Goal: Book appointment/travel/reservation

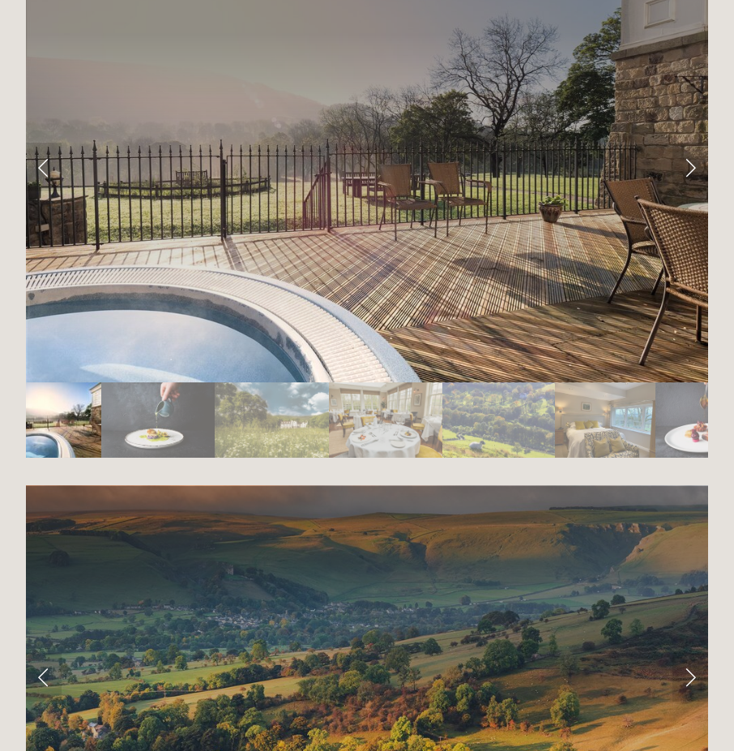
scroll to position [2917, 0]
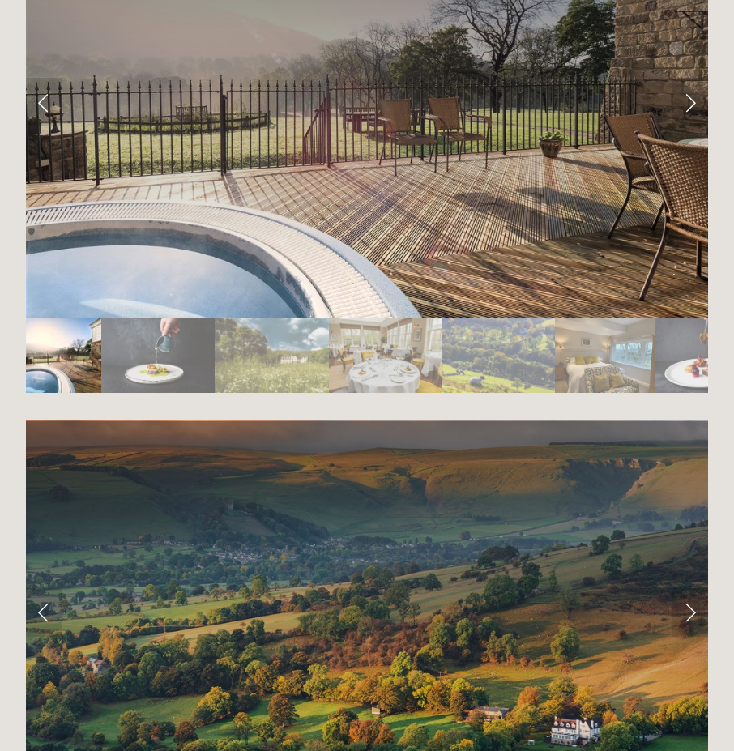
click at [307, 576] on div at bounding box center [367, 576] width 682 height 0
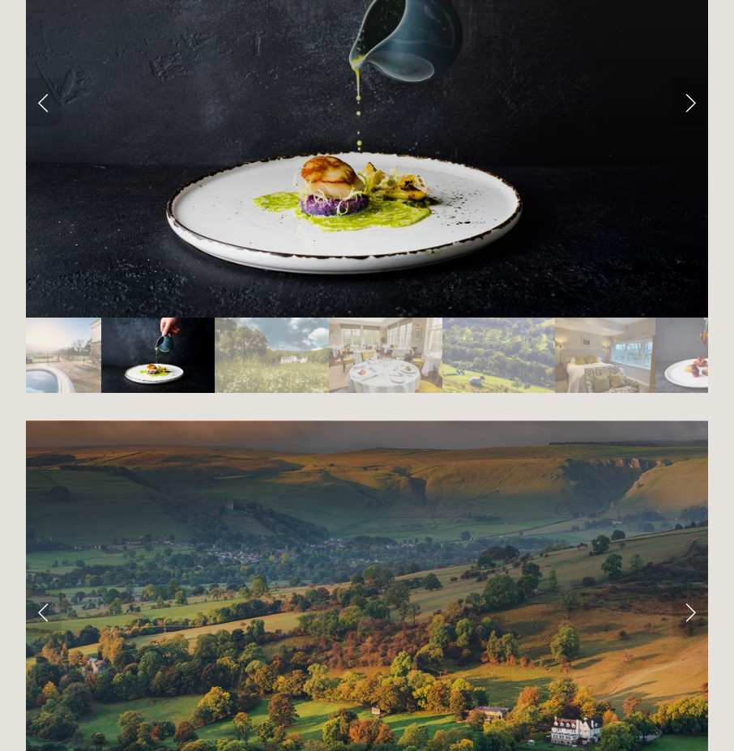
click at [690, 80] on link "Next Slide" at bounding box center [691, 102] width 36 height 49
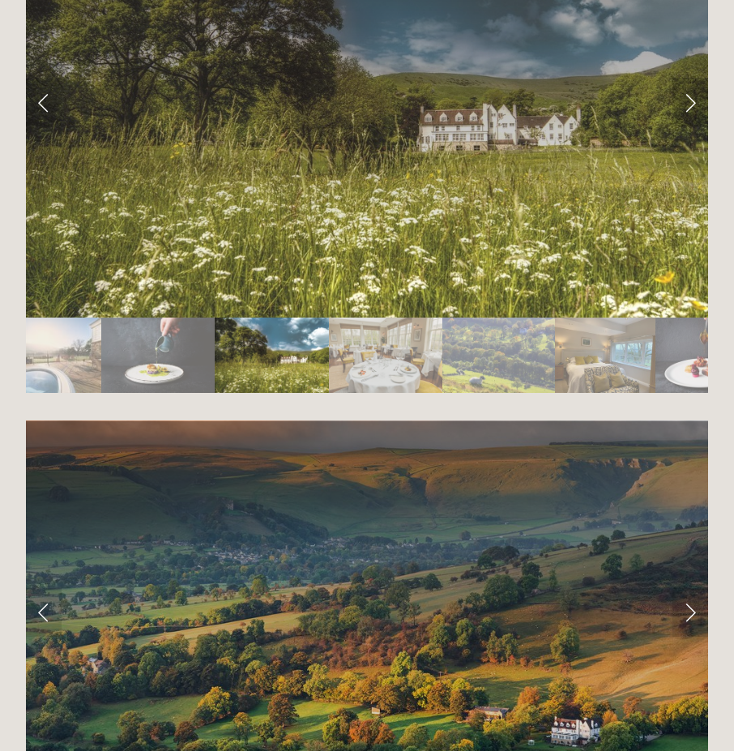
click at [690, 80] on link "Next Slide" at bounding box center [691, 102] width 36 height 49
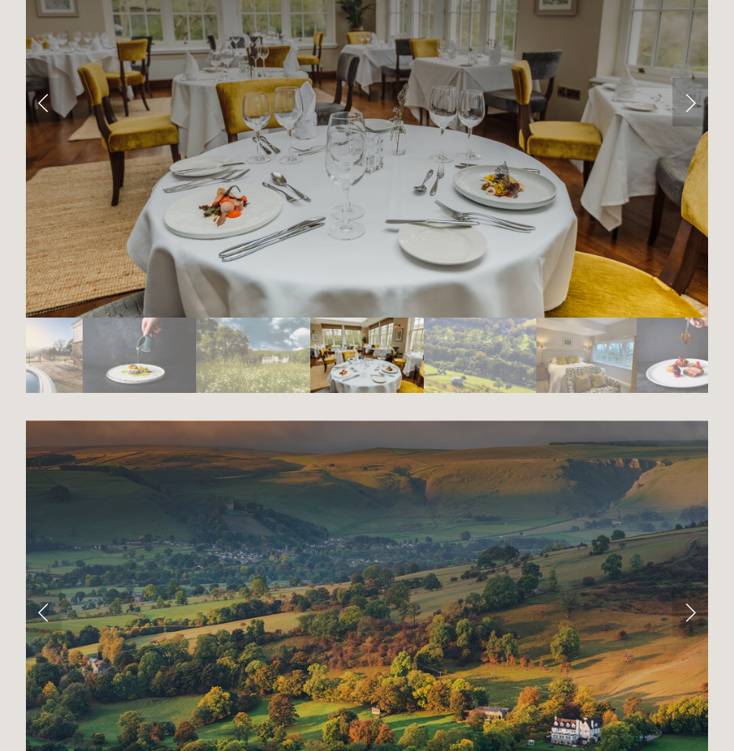
click at [690, 80] on link "Next Slide" at bounding box center [691, 102] width 36 height 49
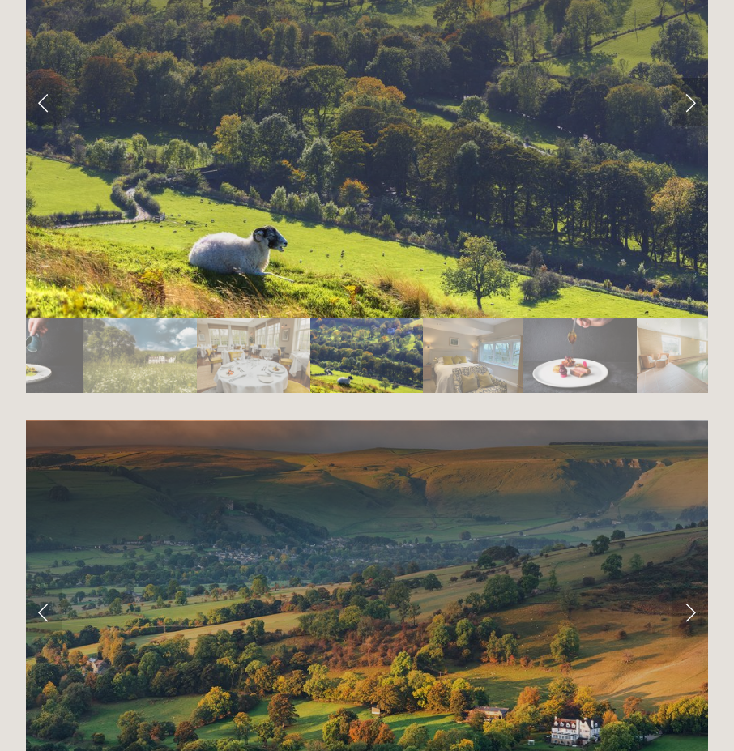
click at [690, 80] on link "Next Slide" at bounding box center [691, 102] width 36 height 49
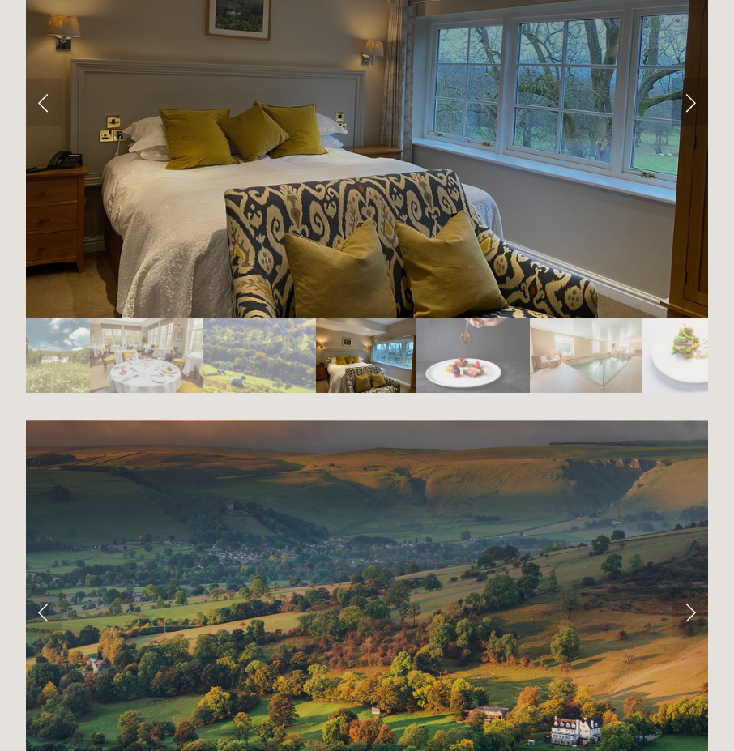
click at [690, 80] on link "Next Slide" at bounding box center [691, 102] width 36 height 49
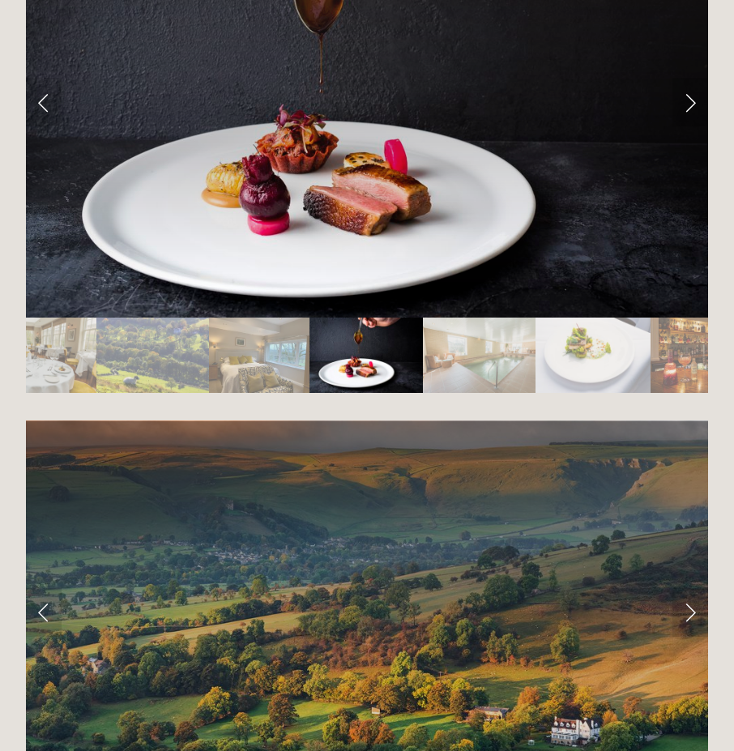
click at [690, 80] on link "Next Slide" at bounding box center [691, 102] width 36 height 49
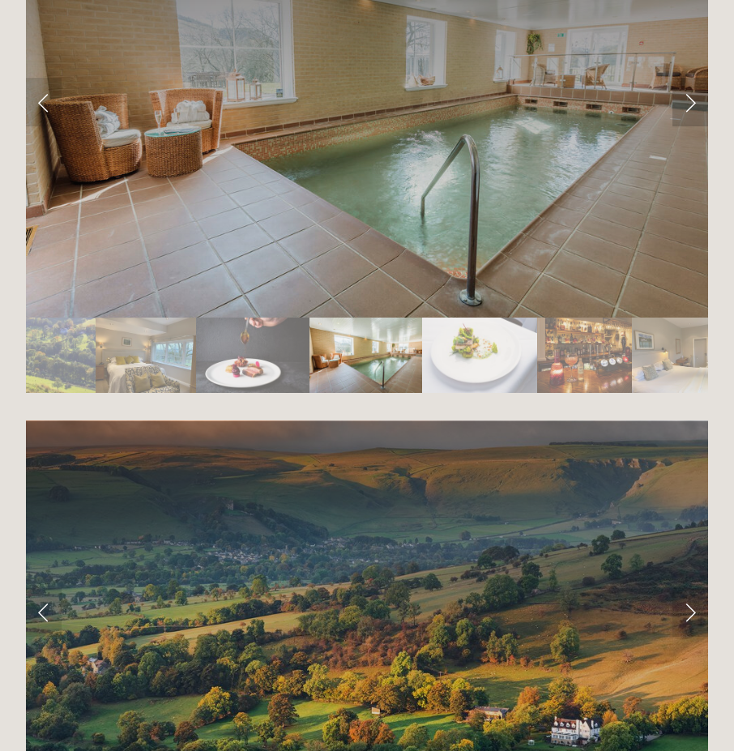
click at [690, 80] on link "Next Slide" at bounding box center [691, 102] width 36 height 49
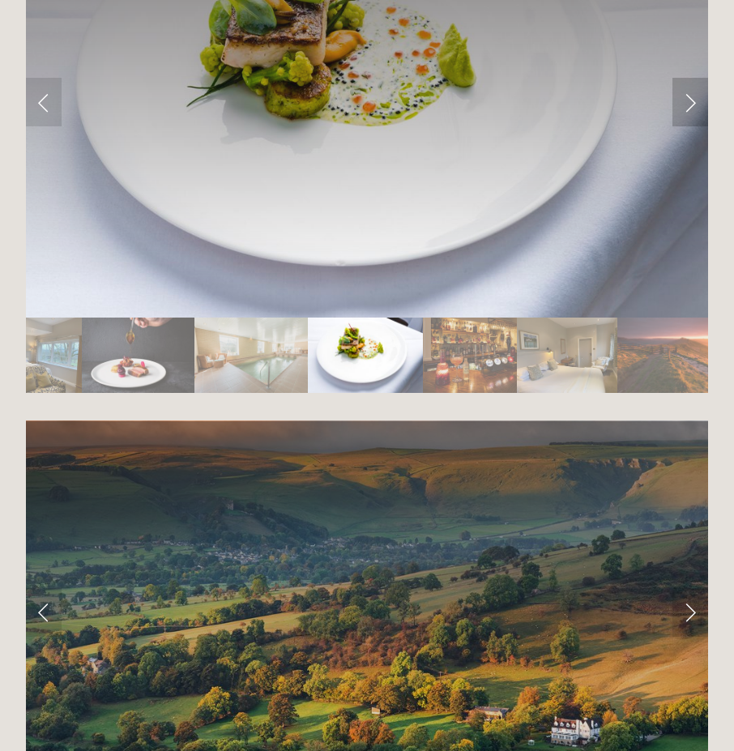
click at [690, 80] on link "Next Slide" at bounding box center [691, 102] width 36 height 49
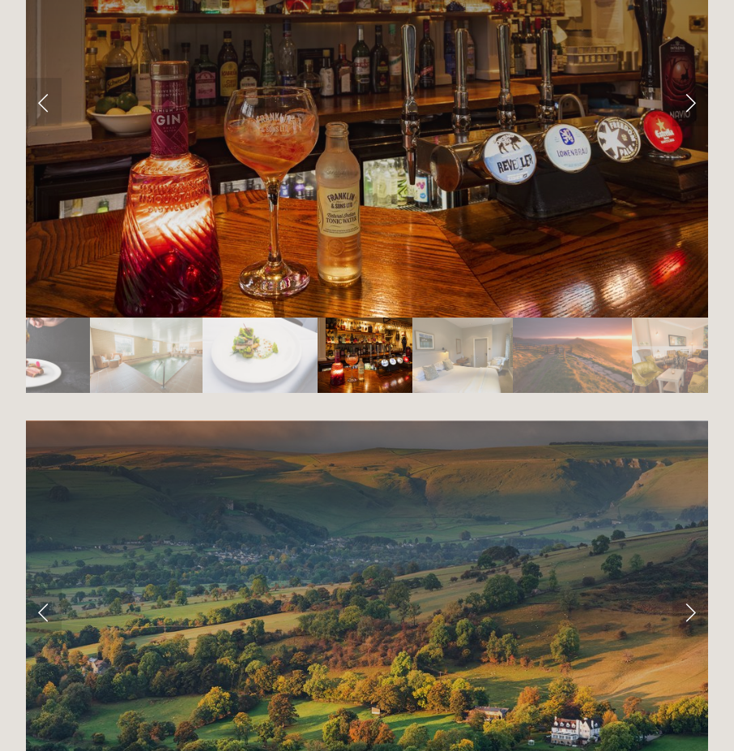
click at [690, 80] on link "Next Slide" at bounding box center [691, 102] width 36 height 49
click at [694, 85] on link "Next Slide" at bounding box center [691, 102] width 36 height 49
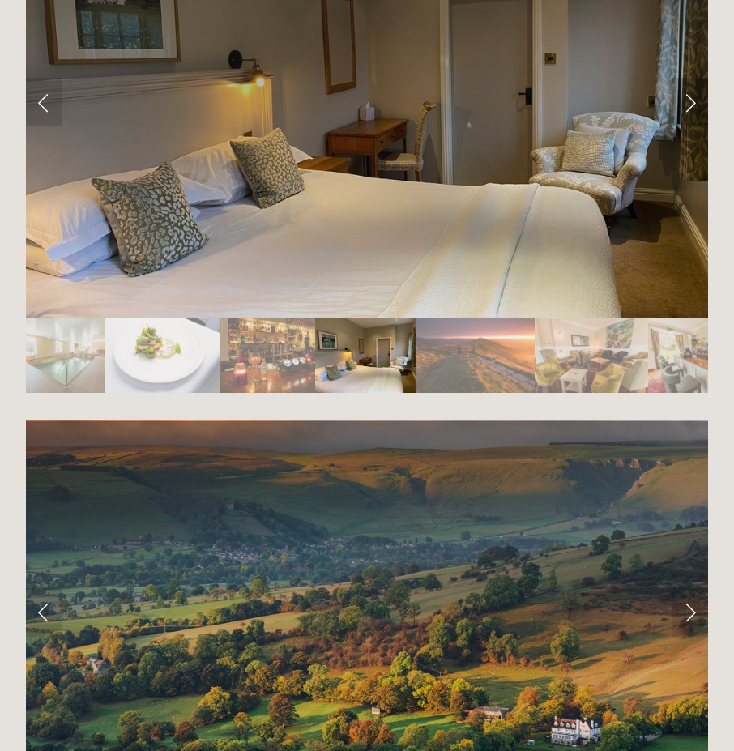
click at [694, 85] on link "Next Slide" at bounding box center [691, 102] width 36 height 49
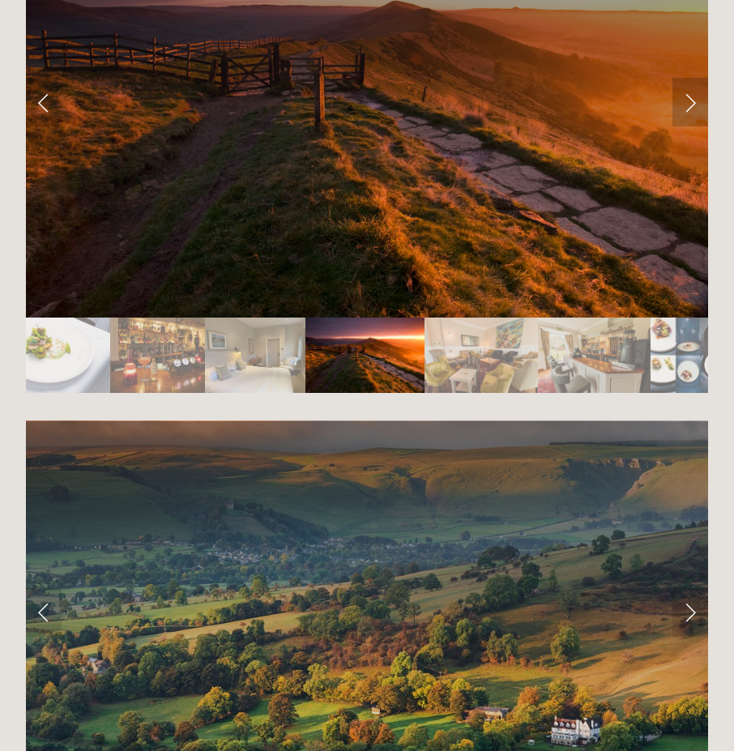
click at [694, 85] on link "Next Slide" at bounding box center [691, 102] width 36 height 49
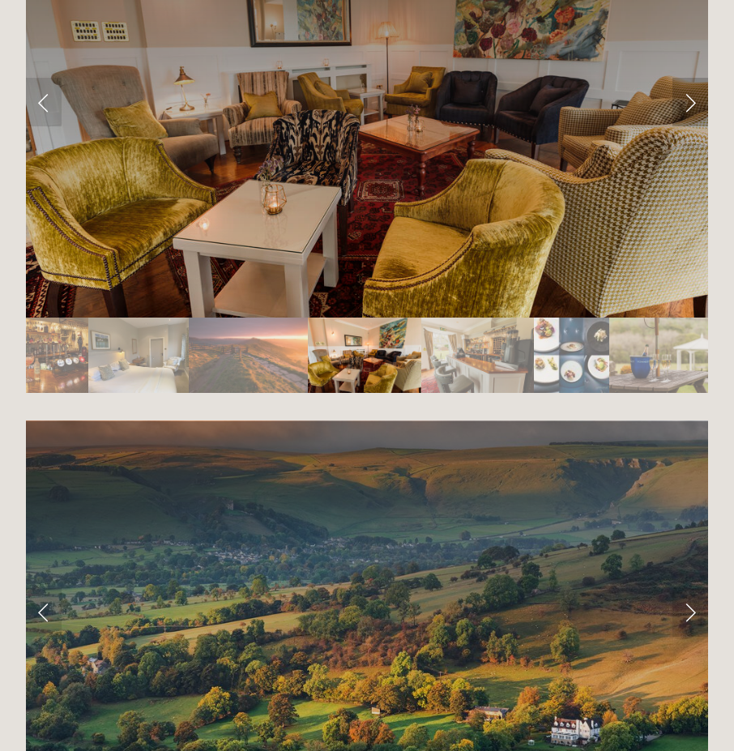
click at [694, 85] on link "Next Slide" at bounding box center [691, 102] width 36 height 49
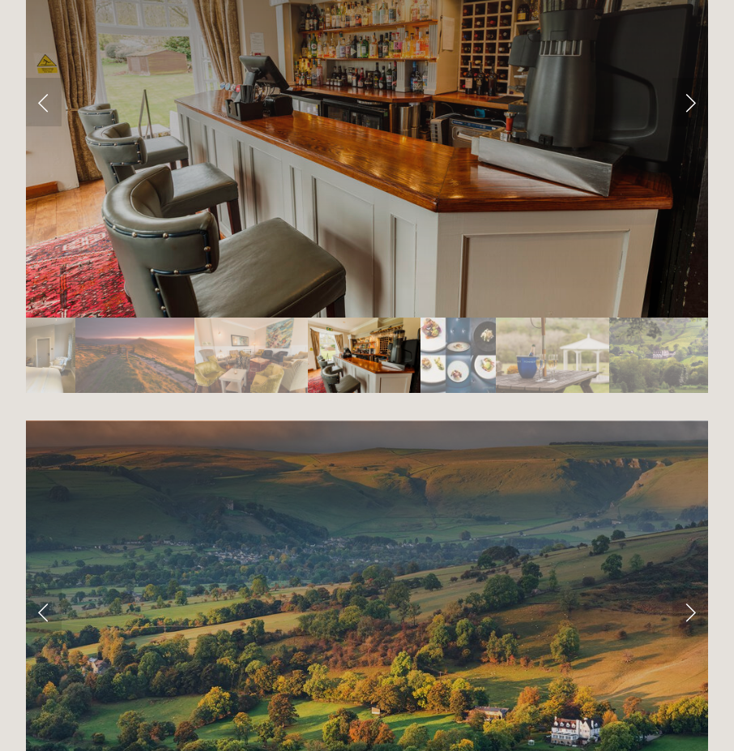
click at [694, 85] on link "Next Slide" at bounding box center [691, 102] width 36 height 49
click at [687, 83] on link "Next Slide" at bounding box center [691, 102] width 36 height 49
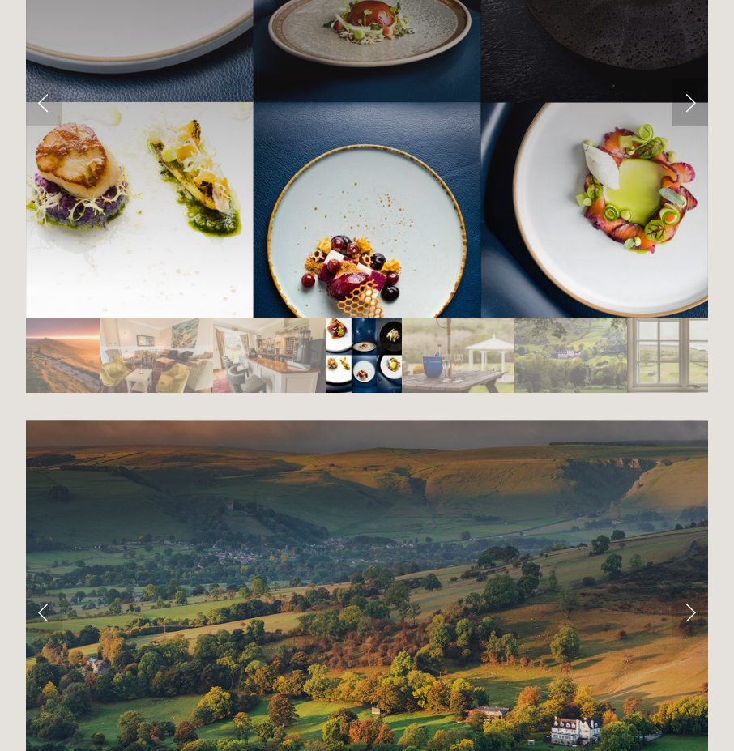
click at [687, 83] on link "Next Slide" at bounding box center [691, 102] width 36 height 49
click at [690, 83] on link "Next Slide" at bounding box center [691, 102] width 36 height 49
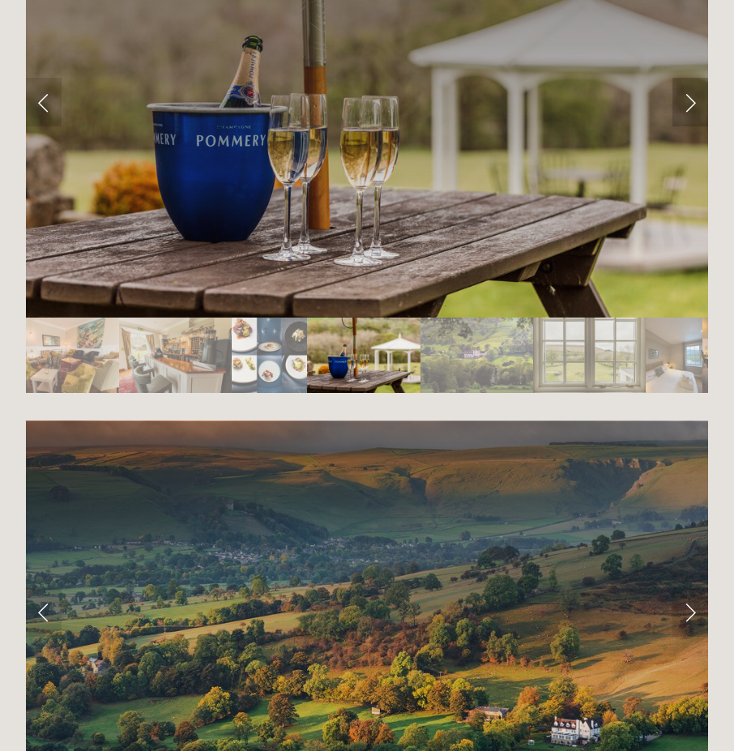
click at [690, 83] on link "Next Slide" at bounding box center [691, 102] width 36 height 49
click at [694, 86] on link "Next Slide" at bounding box center [691, 102] width 36 height 49
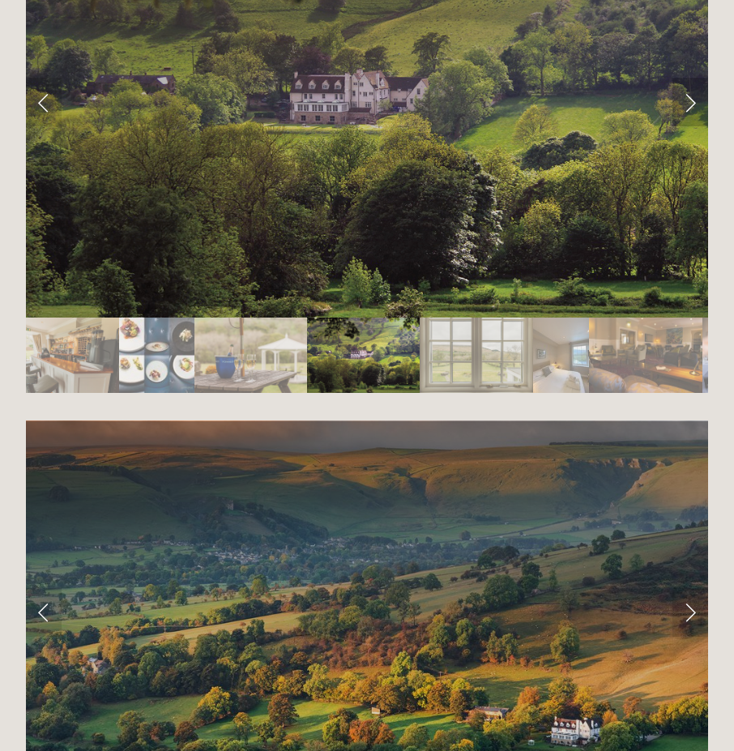
click at [694, 86] on link "Next Slide" at bounding box center [691, 102] width 36 height 49
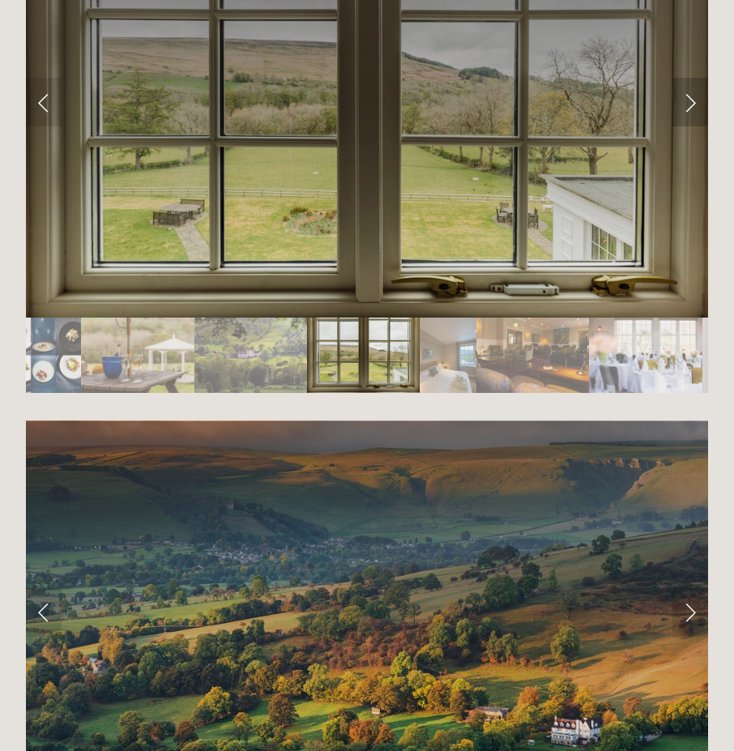
click at [694, 86] on link "Next Slide" at bounding box center [691, 102] width 36 height 49
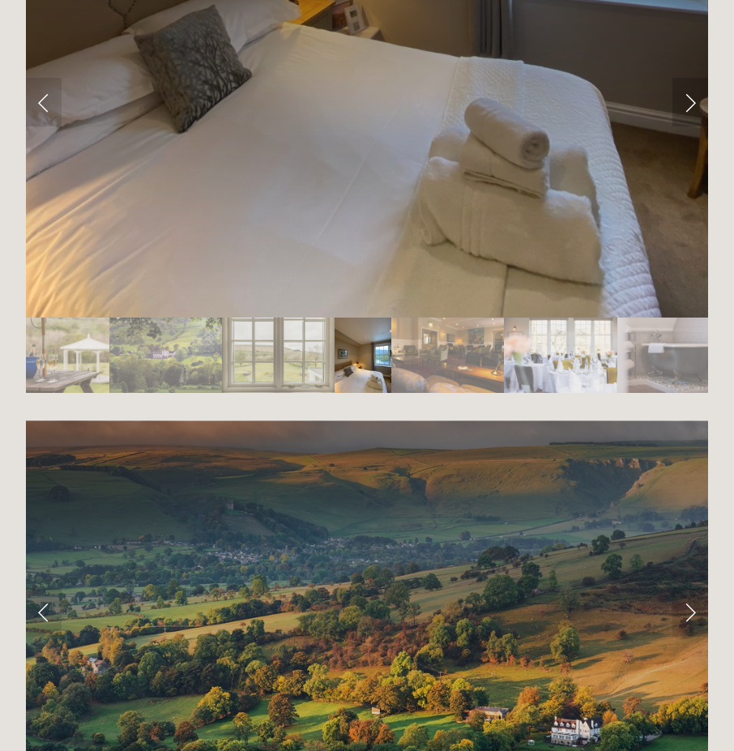
click at [694, 86] on link "Next Slide" at bounding box center [691, 102] width 36 height 49
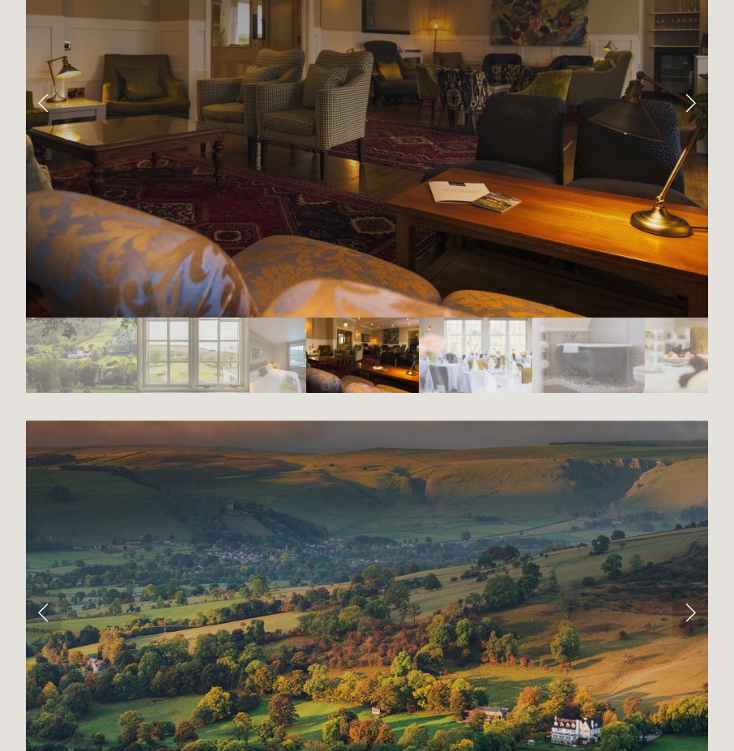
click at [694, 86] on link "Next Slide" at bounding box center [691, 102] width 36 height 49
click at [692, 87] on link "Next Slide" at bounding box center [691, 102] width 36 height 49
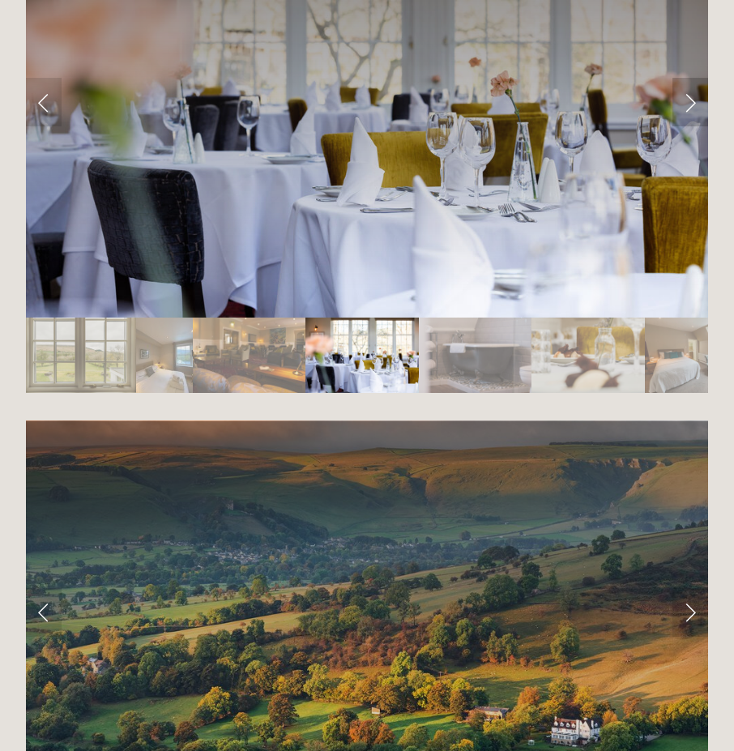
click at [692, 87] on link "Next Slide" at bounding box center [691, 102] width 36 height 49
click at [690, 79] on link "Next Slide" at bounding box center [691, 102] width 36 height 49
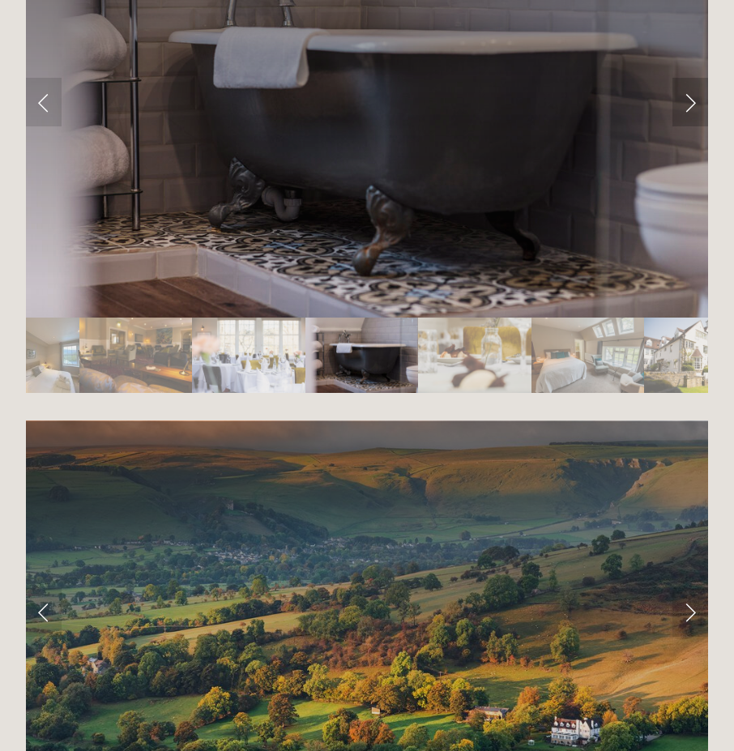
click at [690, 79] on link "Next Slide" at bounding box center [691, 102] width 36 height 49
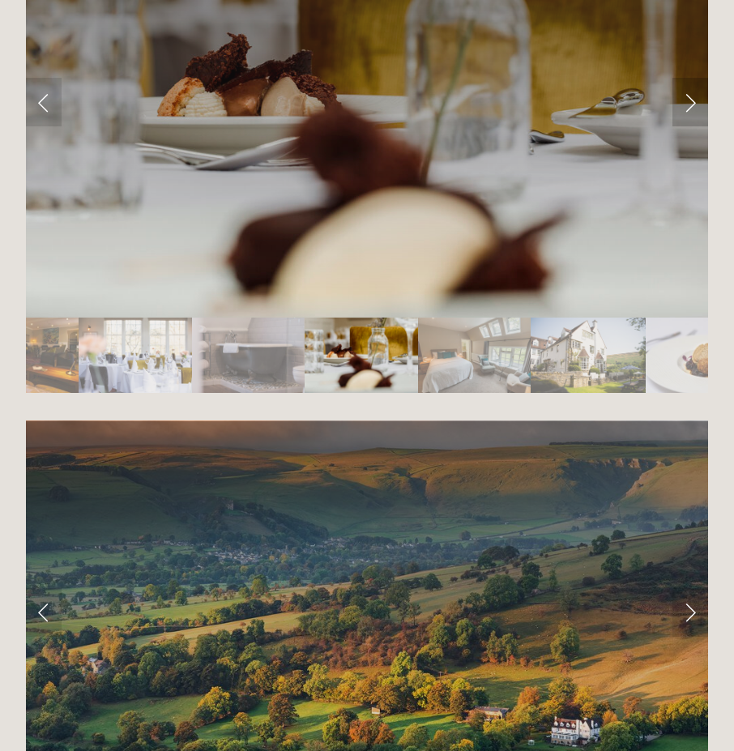
click at [690, 79] on link "Next Slide" at bounding box center [691, 102] width 36 height 49
click at [692, 81] on link "Next Slide" at bounding box center [691, 102] width 36 height 49
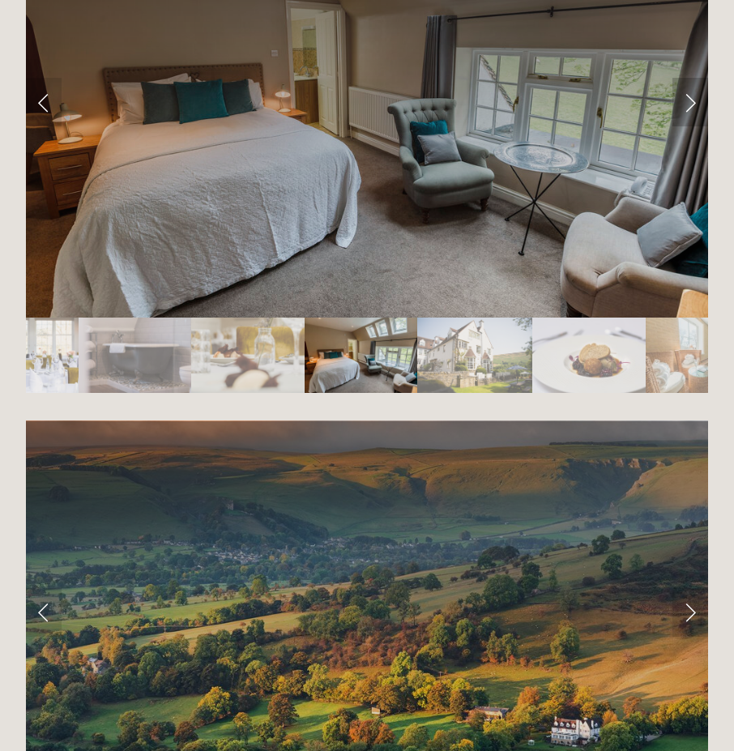
click at [692, 82] on link "Next Slide" at bounding box center [691, 102] width 36 height 49
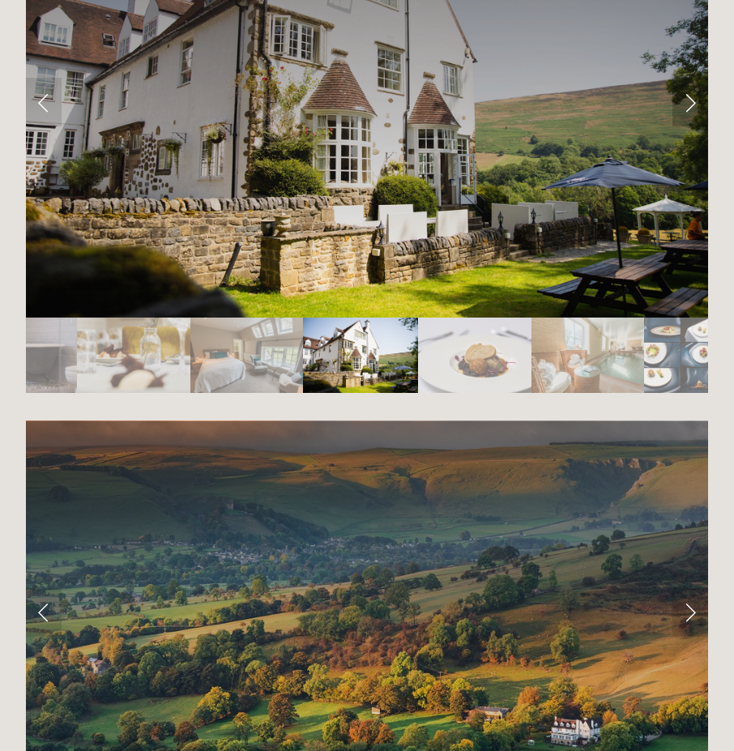
click at [692, 82] on link "Next Slide" at bounding box center [691, 102] width 36 height 49
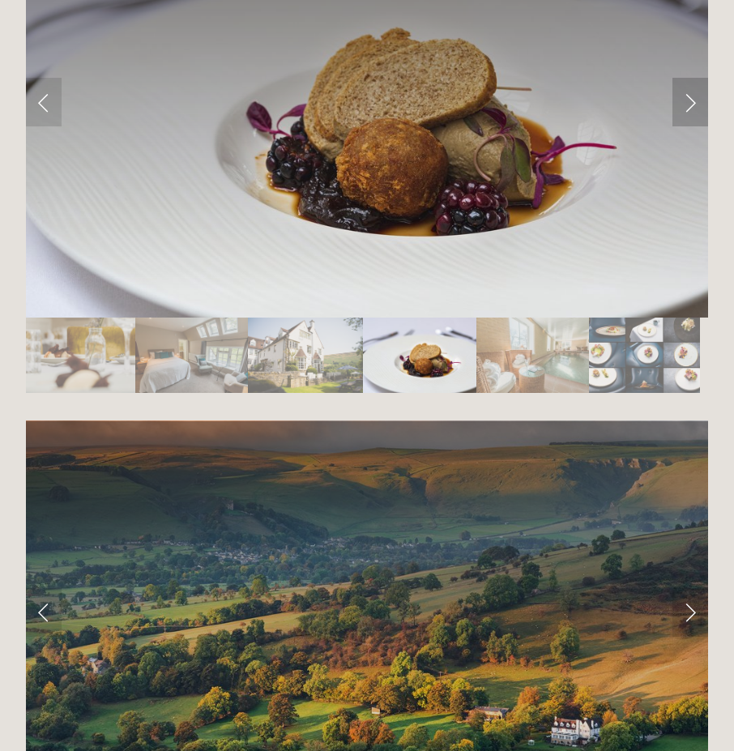
click at [692, 82] on link "Next Slide" at bounding box center [691, 102] width 36 height 49
click at [690, 87] on link "Next Slide" at bounding box center [691, 102] width 36 height 49
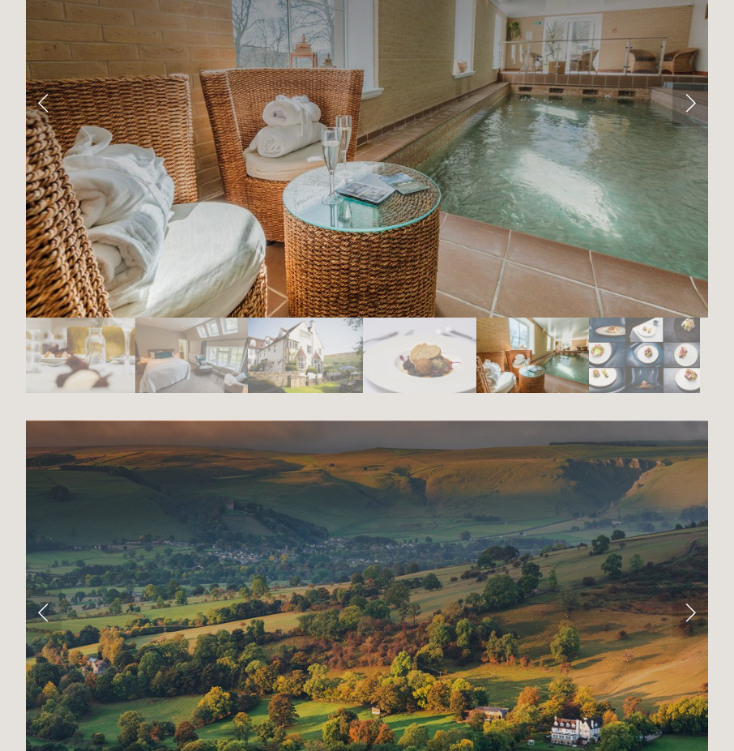
click at [690, 87] on link "Next Slide" at bounding box center [691, 102] width 36 height 49
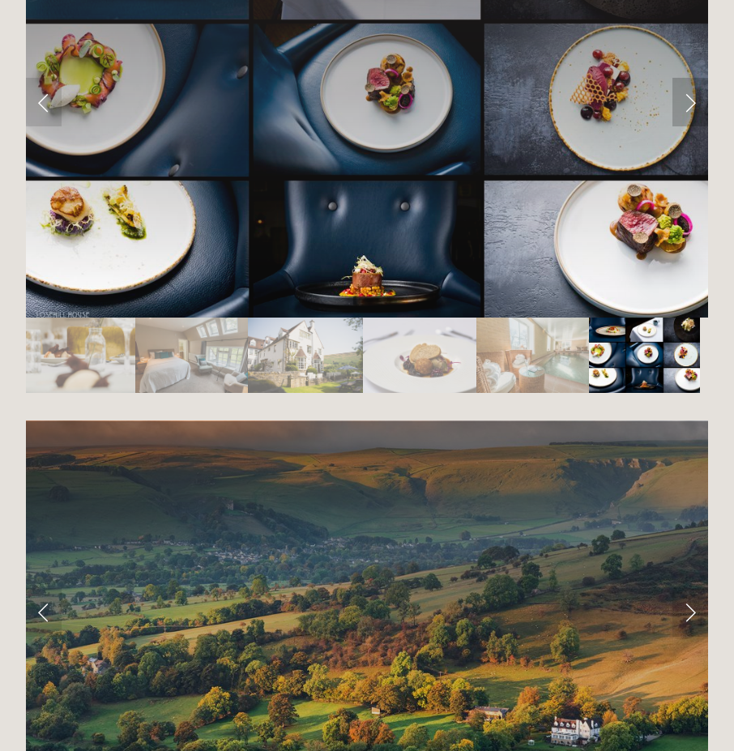
click at [690, 87] on link "Next Slide" at bounding box center [691, 102] width 36 height 49
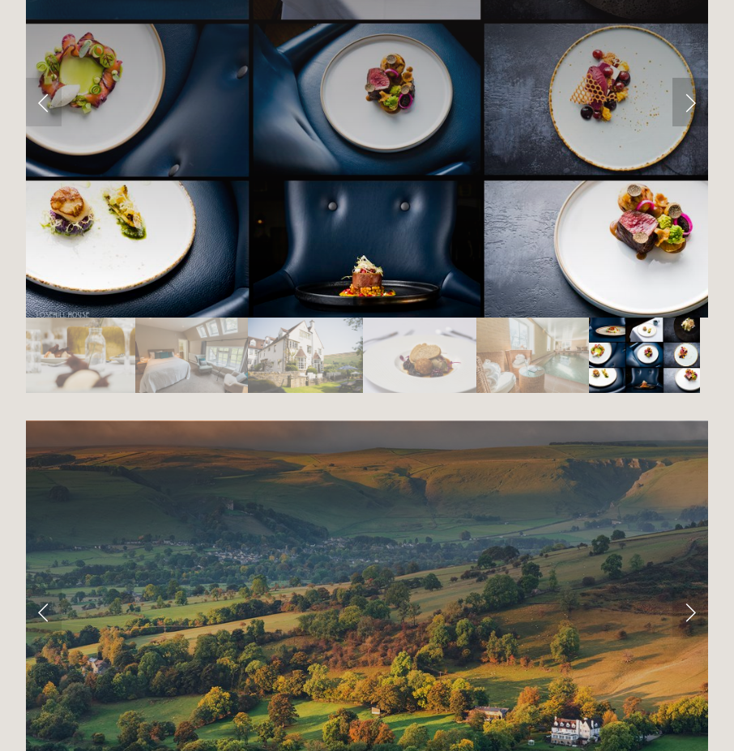
click at [690, 87] on link "Next Slide" at bounding box center [691, 102] width 36 height 49
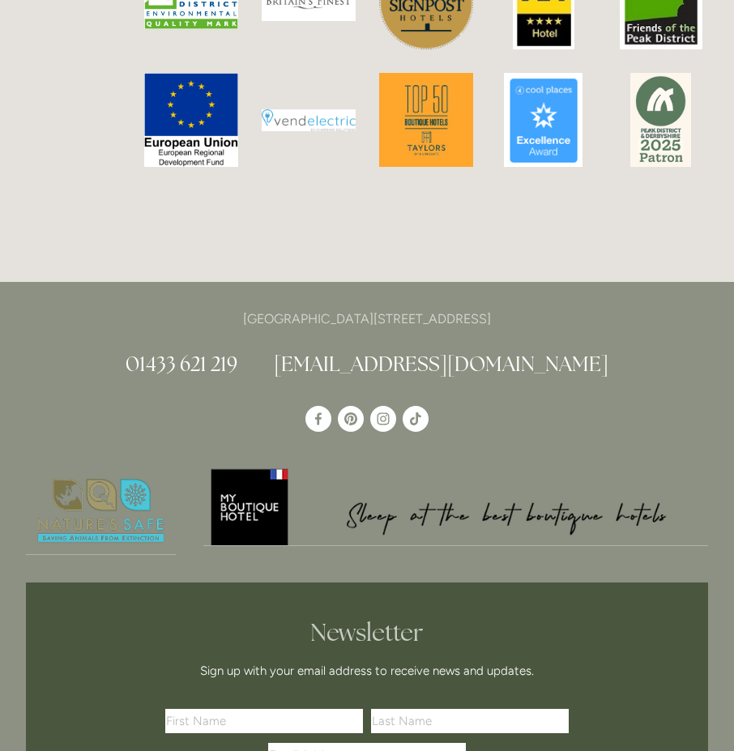
scroll to position [4214, 0]
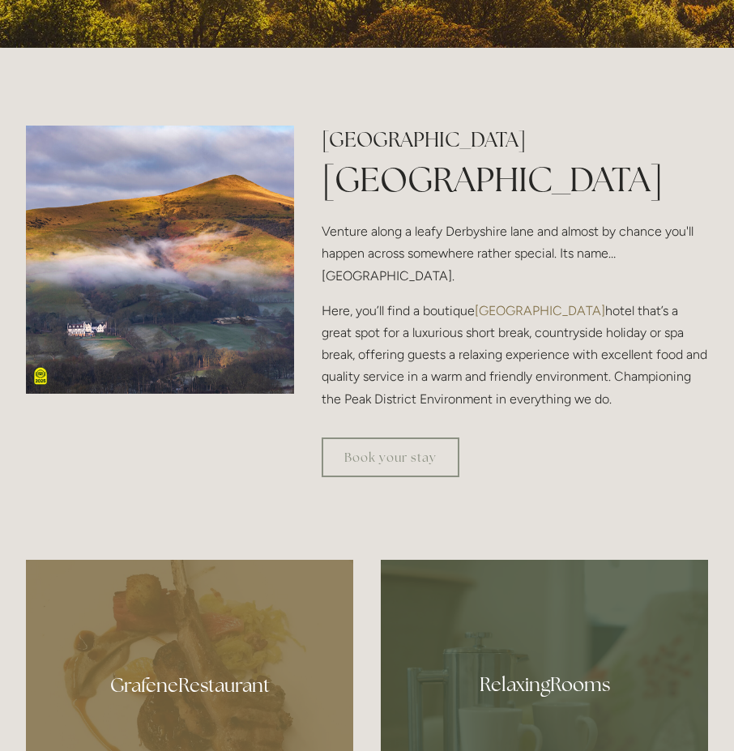
scroll to position [648, 0]
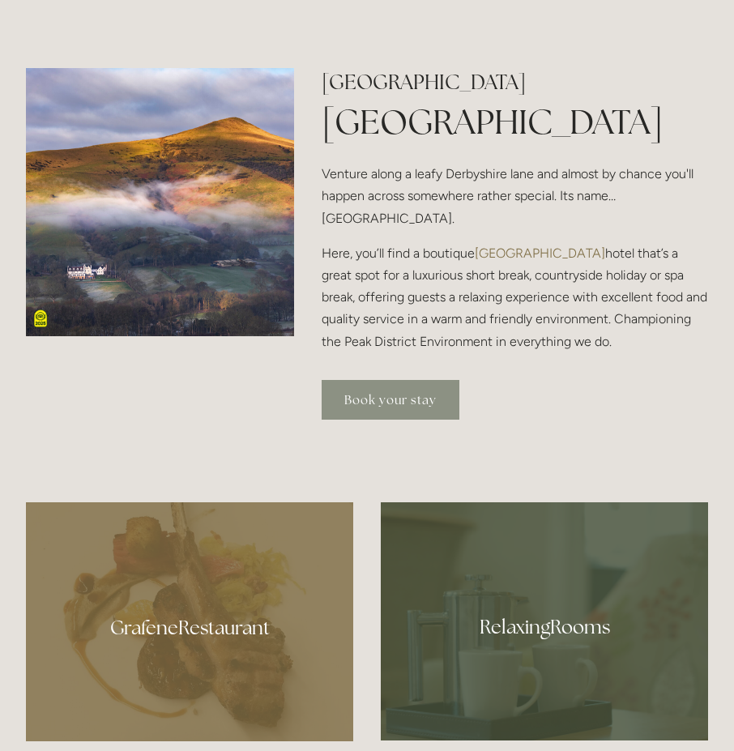
click at [355, 420] on link "Book your stay" at bounding box center [391, 400] width 138 height 40
